Goal: Task Accomplishment & Management: Use online tool/utility

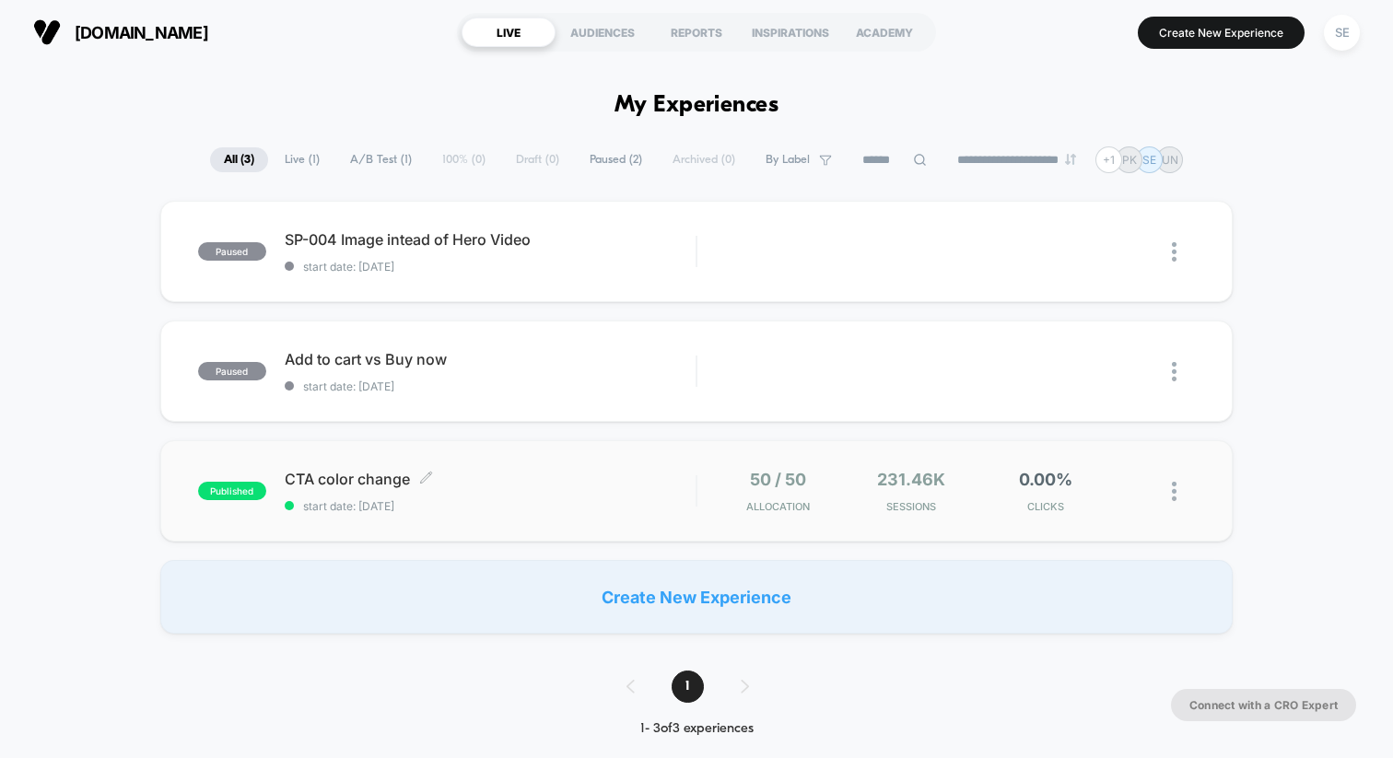
click at [376, 486] on span "CTA color change Click to edit experience details" at bounding box center [490, 479] width 411 height 18
